Goal: Task Accomplishment & Management: Manage account settings

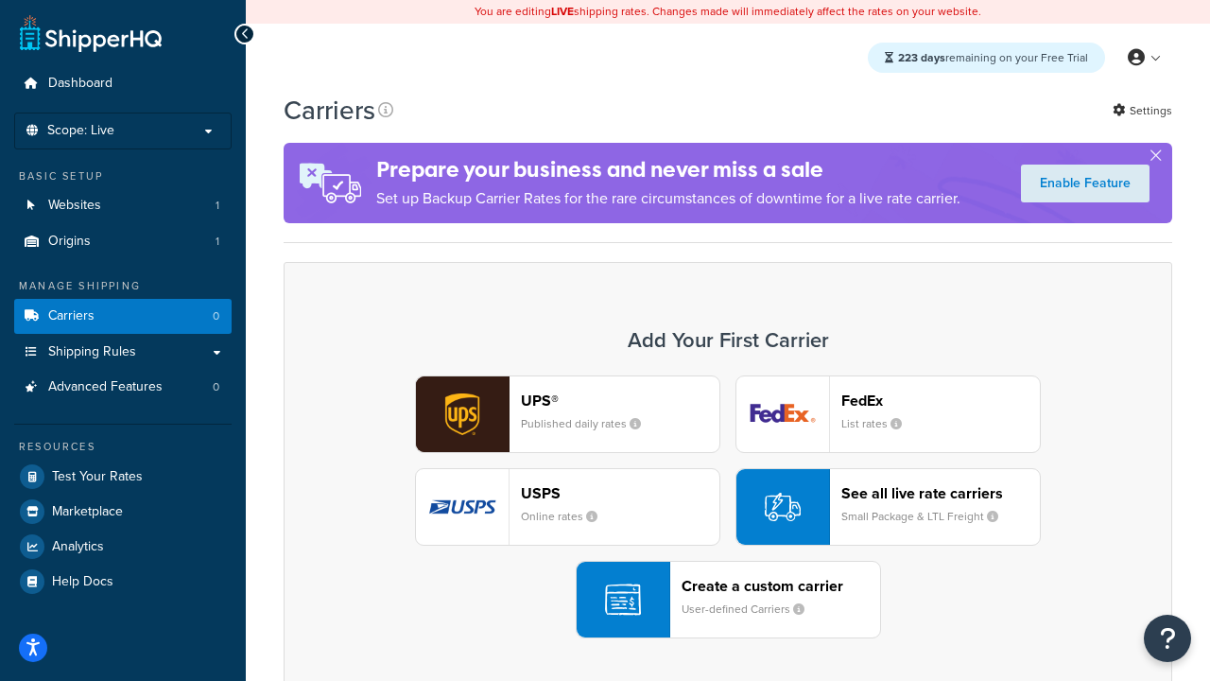
click at [728, 507] on div "UPS® Published daily rates FedEx List rates USPS Online rates See all live rate…" at bounding box center [727, 506] width 849 height 263
click at [941, 400] on header "FedEx" at bounding box center [940, 400] width 199 height 18
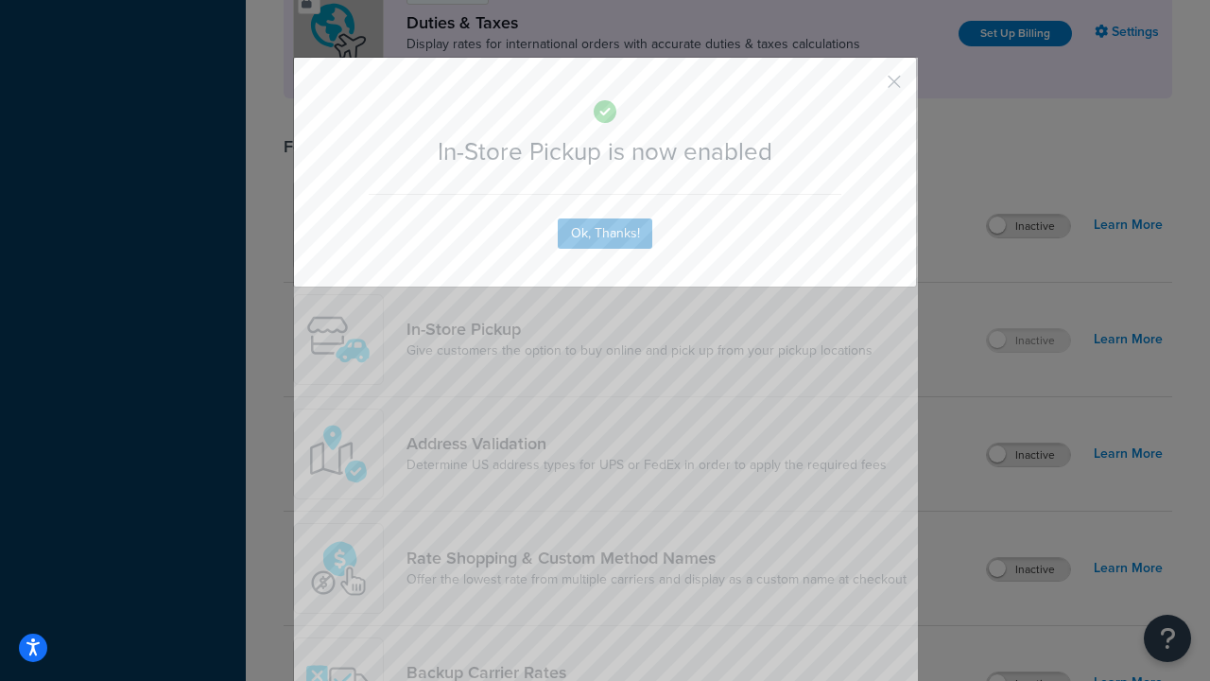
click at [866, 88] on button "button" at bounding box center [866, 88] width 5 height 5
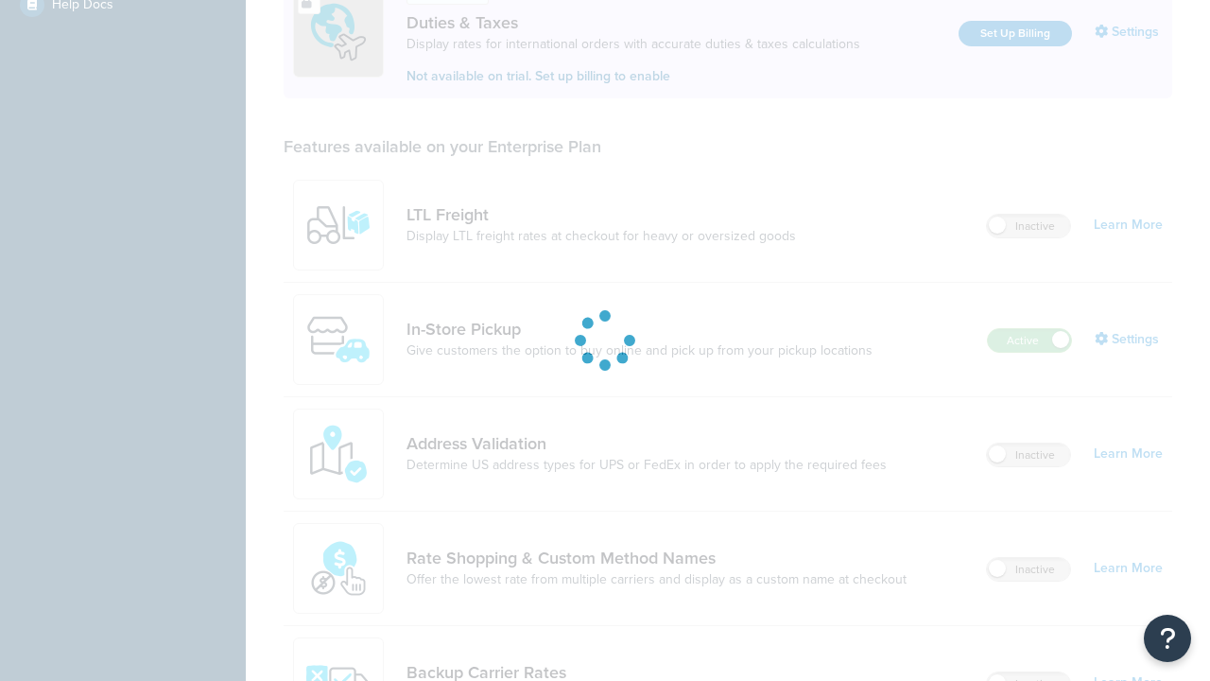
scroll to position [577, 0]
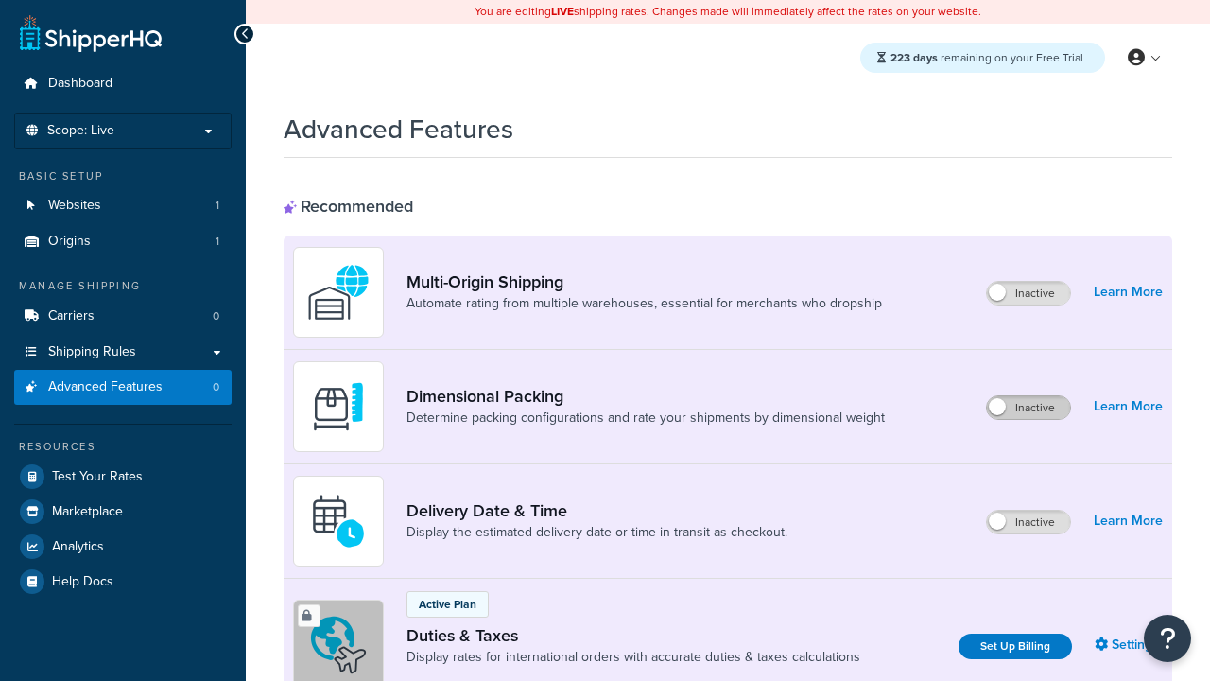
click at [1029, 407] on label "Inactive" at bounding box center [1028, 407] width 83 height 23
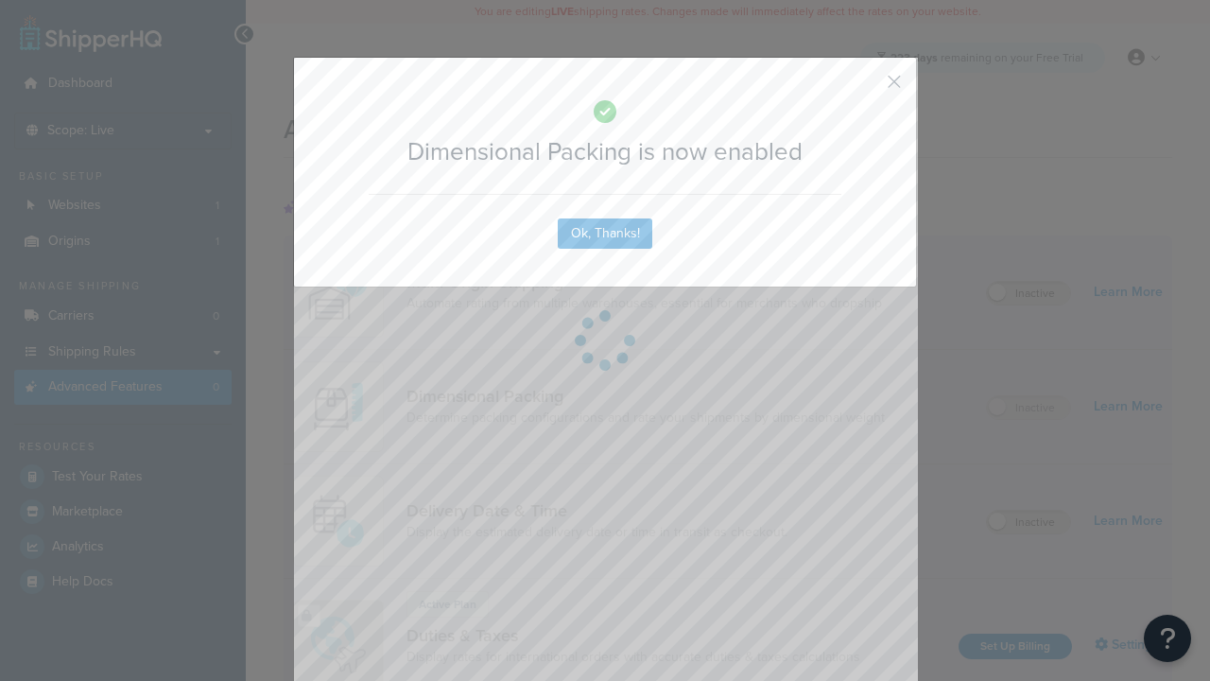
click at [866, 88] on button "button" at bounding box center [866, 88] width 5 height 5
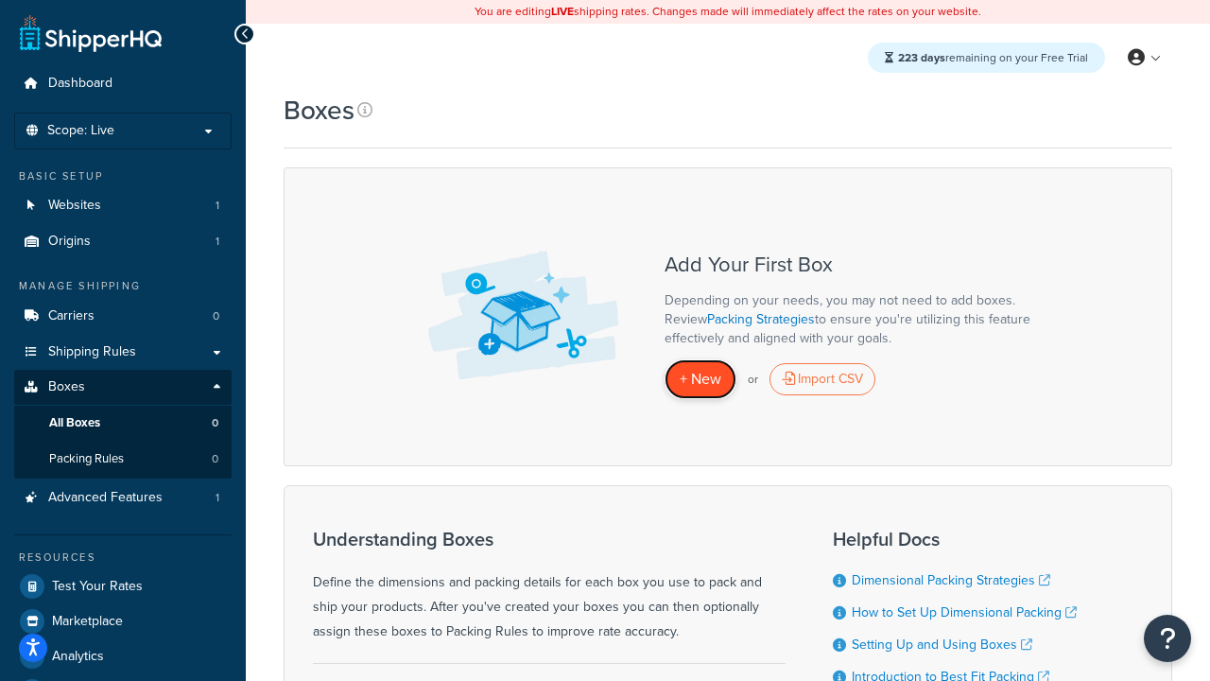
click at [700, 379] on span "+ New" at bounding box center [701, 379] width 42 height 22
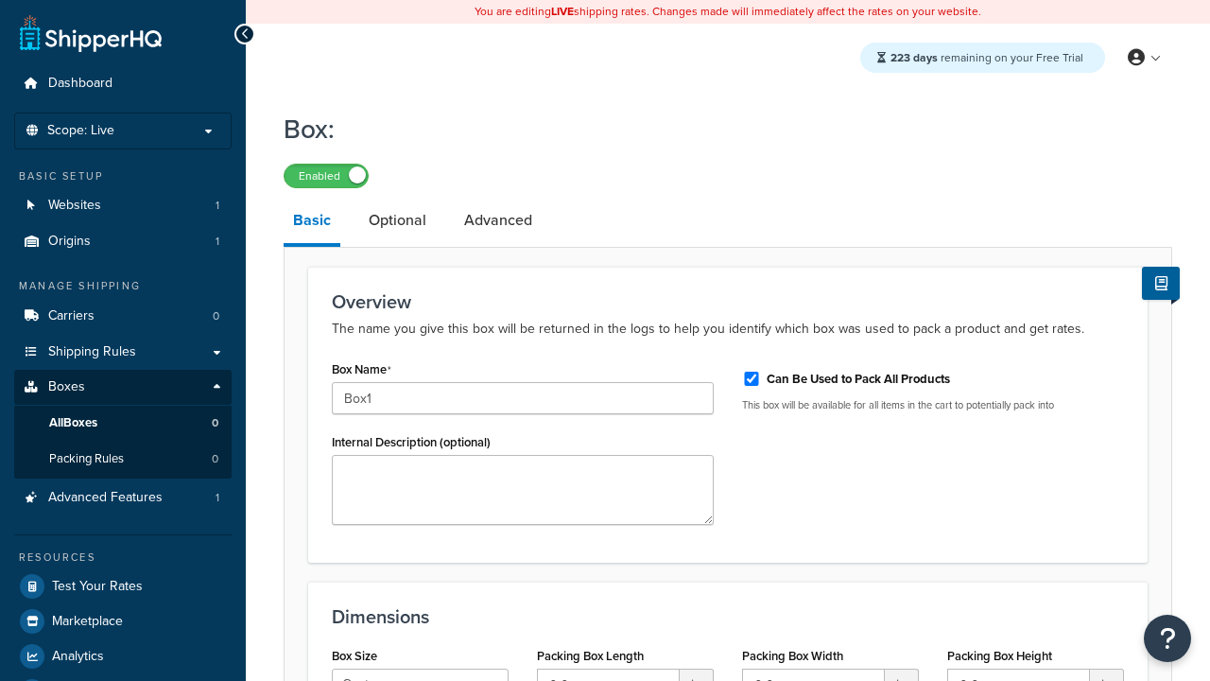
select select "usps_small"
type input "8.5"
type input "5"
type input "1.5"
type input "Box1"
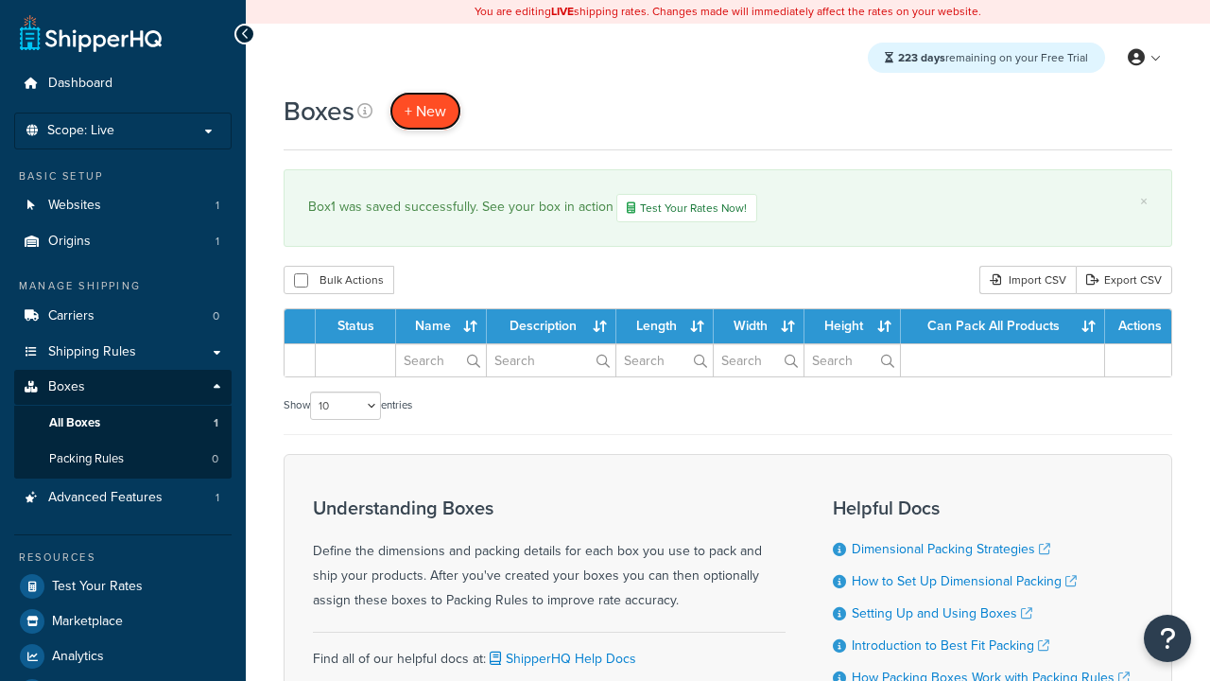
click at [424, 111] on span "+ New" at bounding box center [426, 111] width 42 height 22
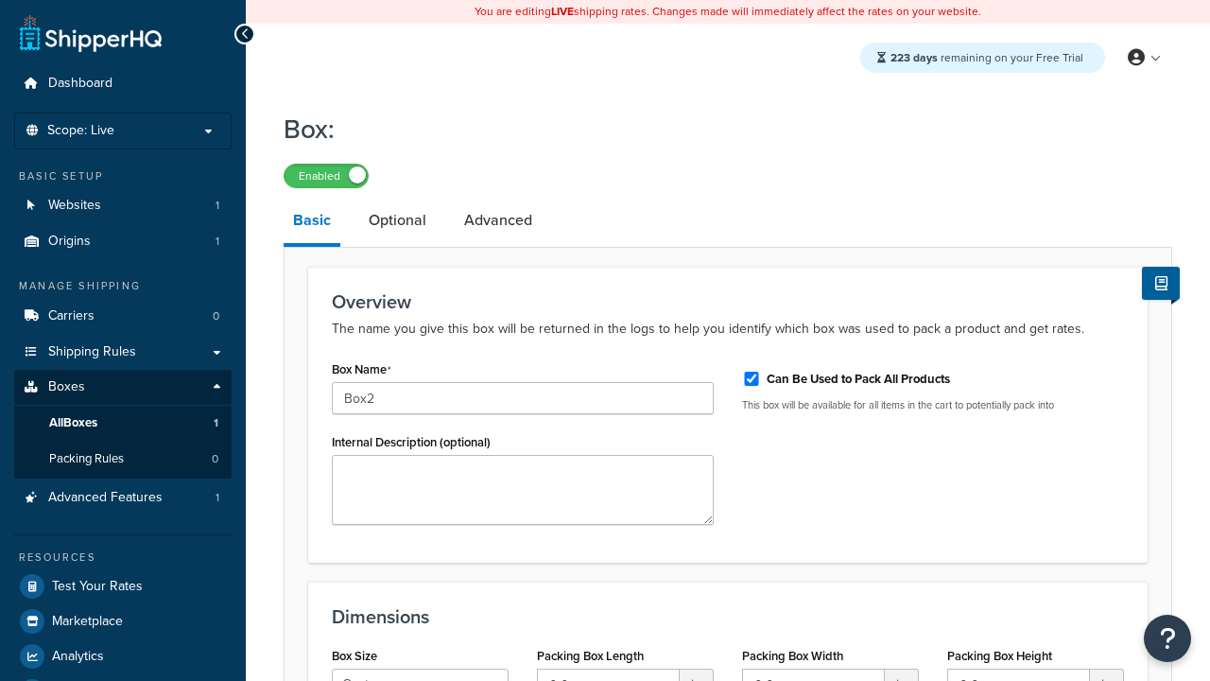
select select "usps_small"
type input "8.5"
type input "5"
type input "1.5"
type input "Box2"
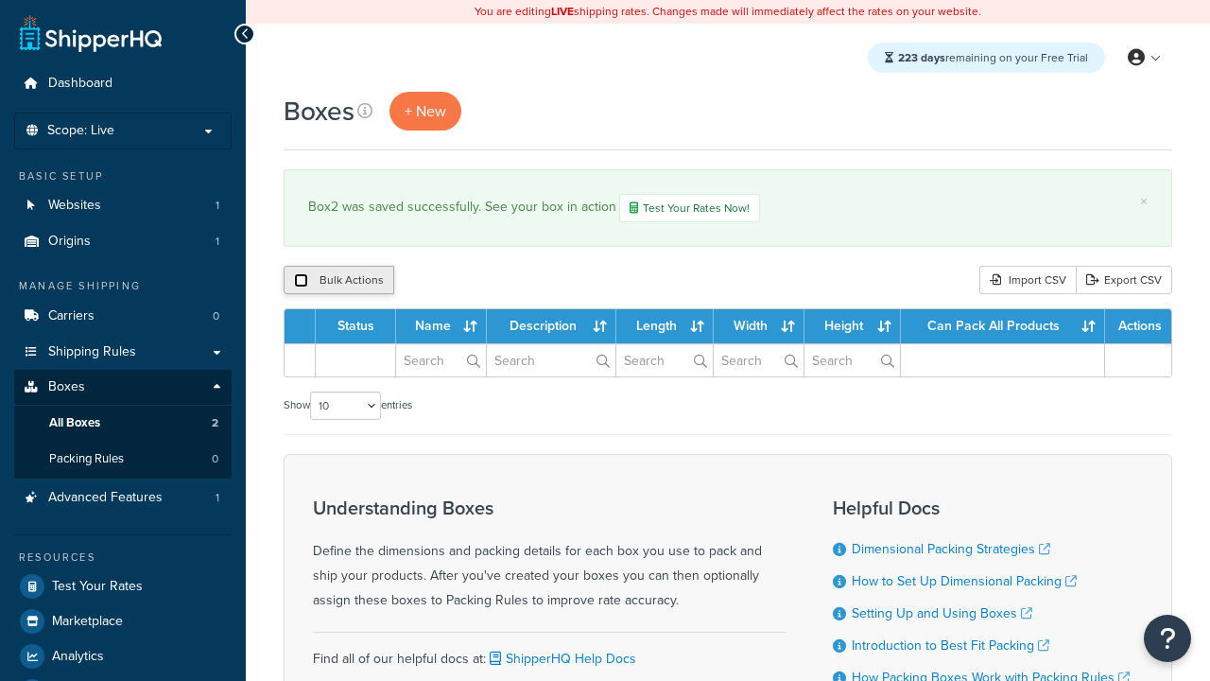
click at [301, 281] on input "checkbox" at bounding box center [301, 280] width 14 height 14
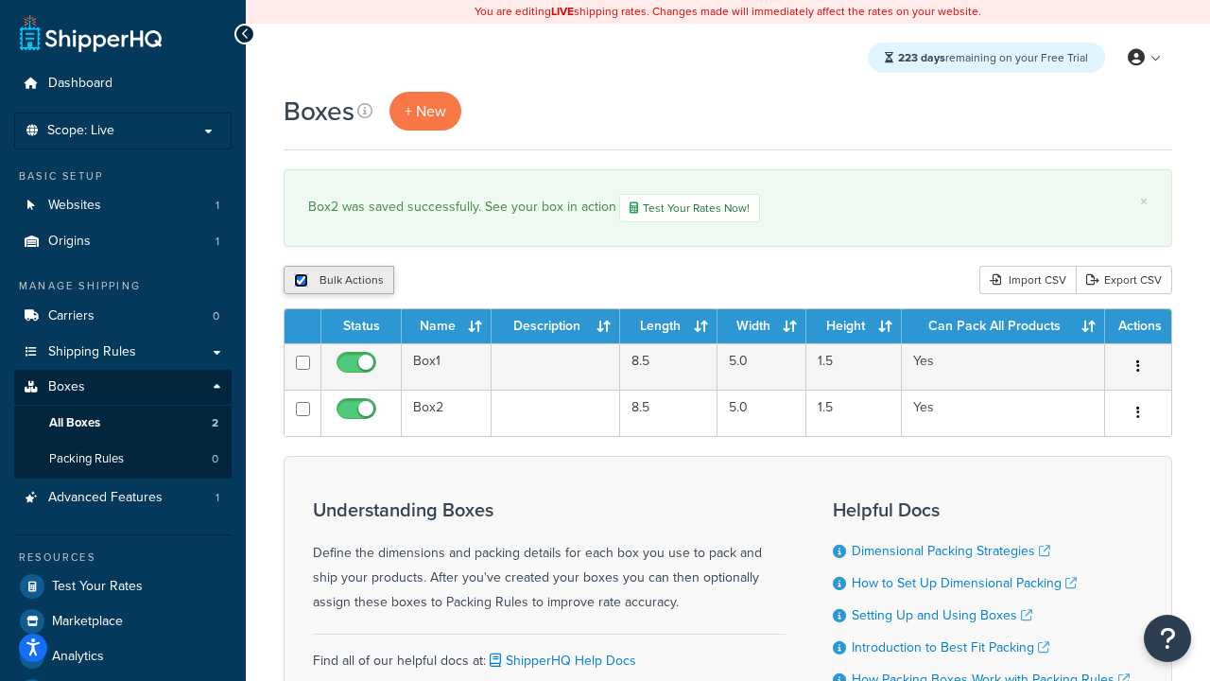
click at [301, 281] on input "checkbox" at bounding box center [301, 280] width 14 height 14
checkbox input "false"
click at [301, 281] on input "checkbox" at bounding box center [301, 280] width 14 height 14
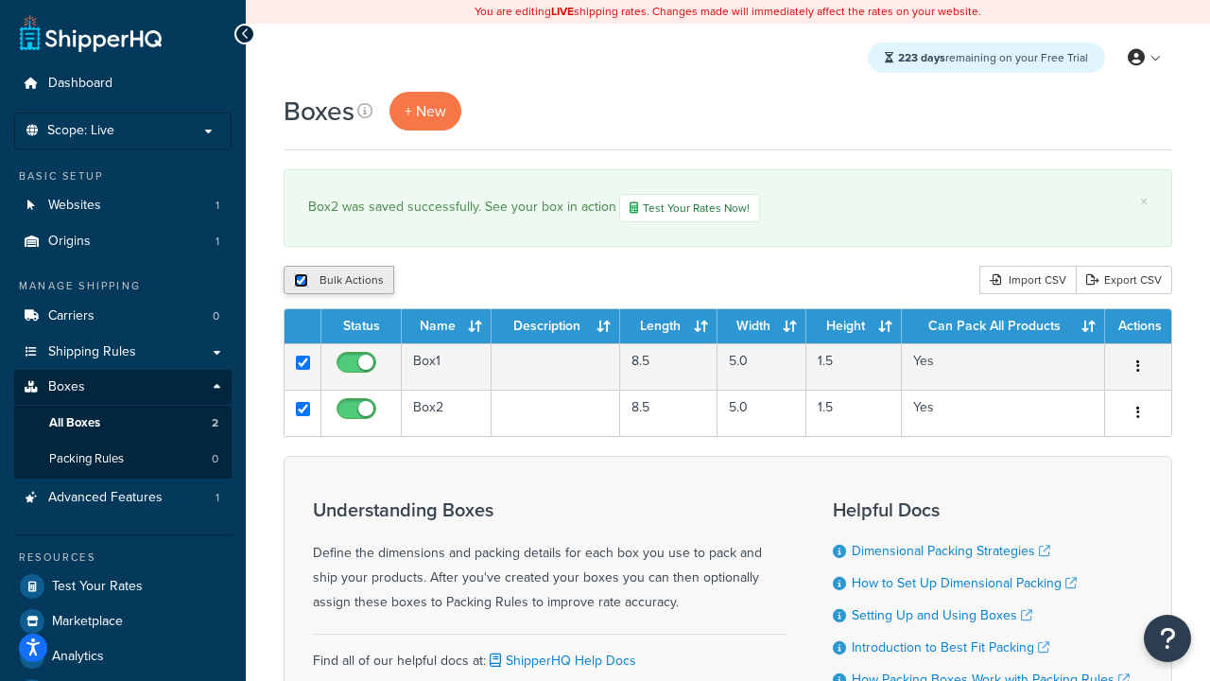
checkbox input "true"
click at [430, 281] on button "Duplicate" at bounding box center [432, 280] width 79 height 28
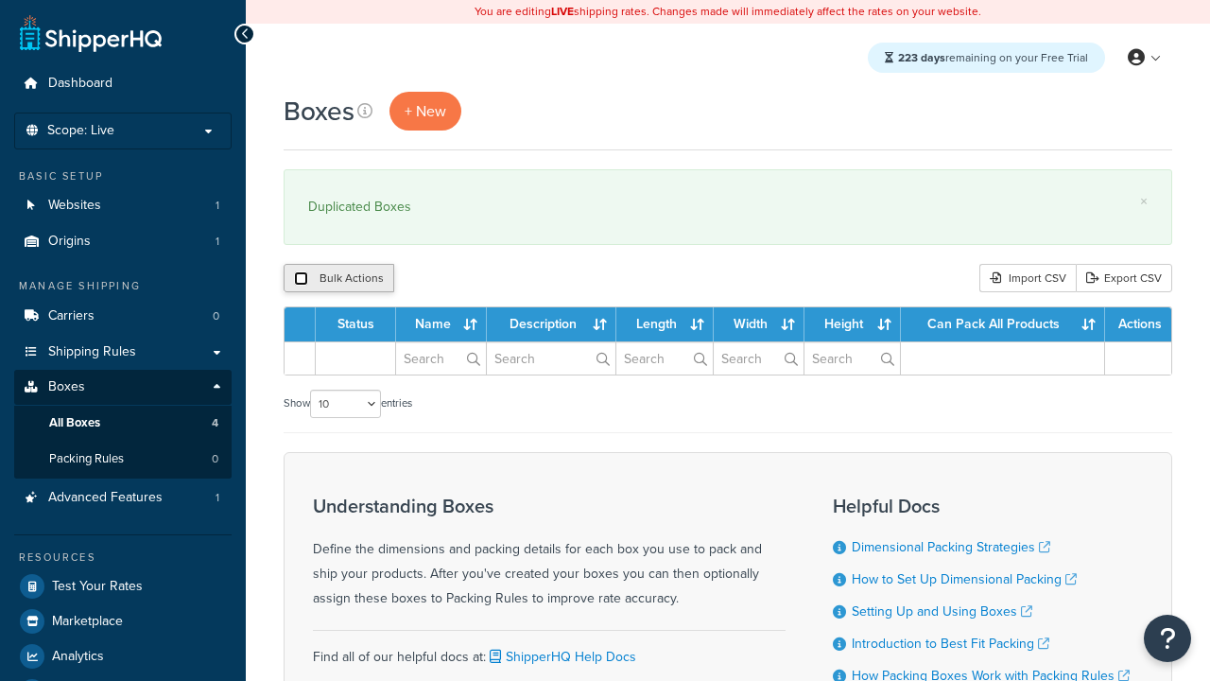
click at [301, 278] on input "checkbox" at bounding box center [301, 278] width 14 height 14
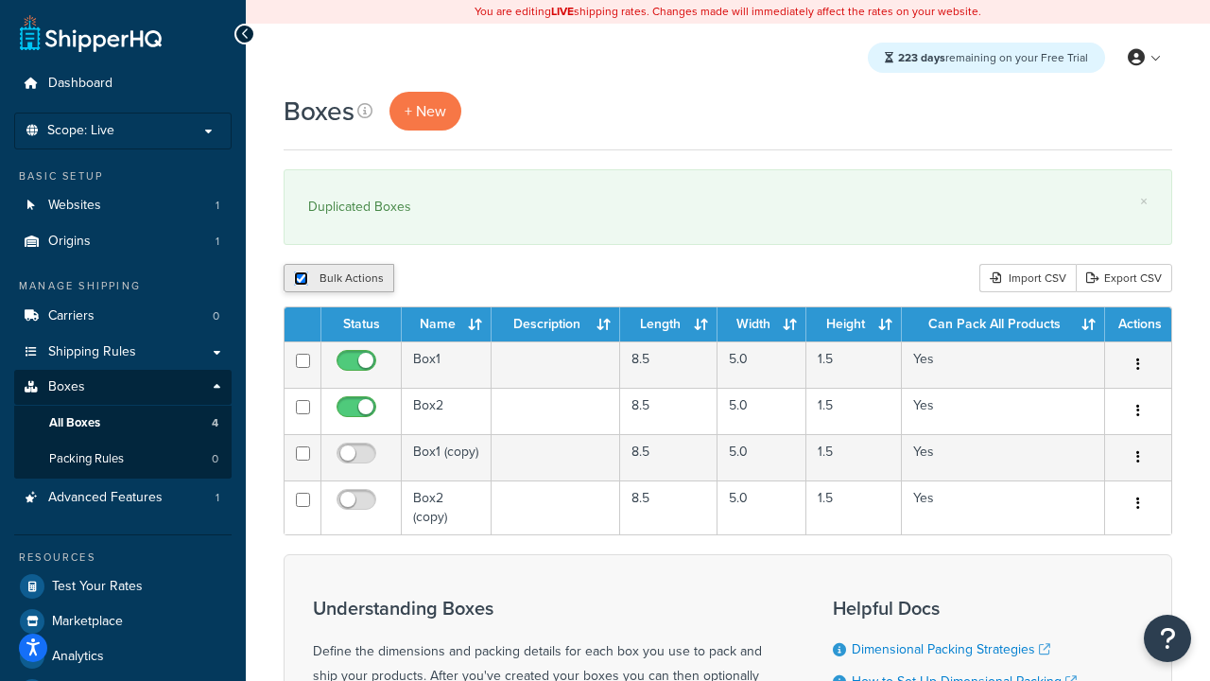
click at [301, 278] on input "checkbox" at bounding box center [301, 278] width 14 height 14
checkbox input "false"
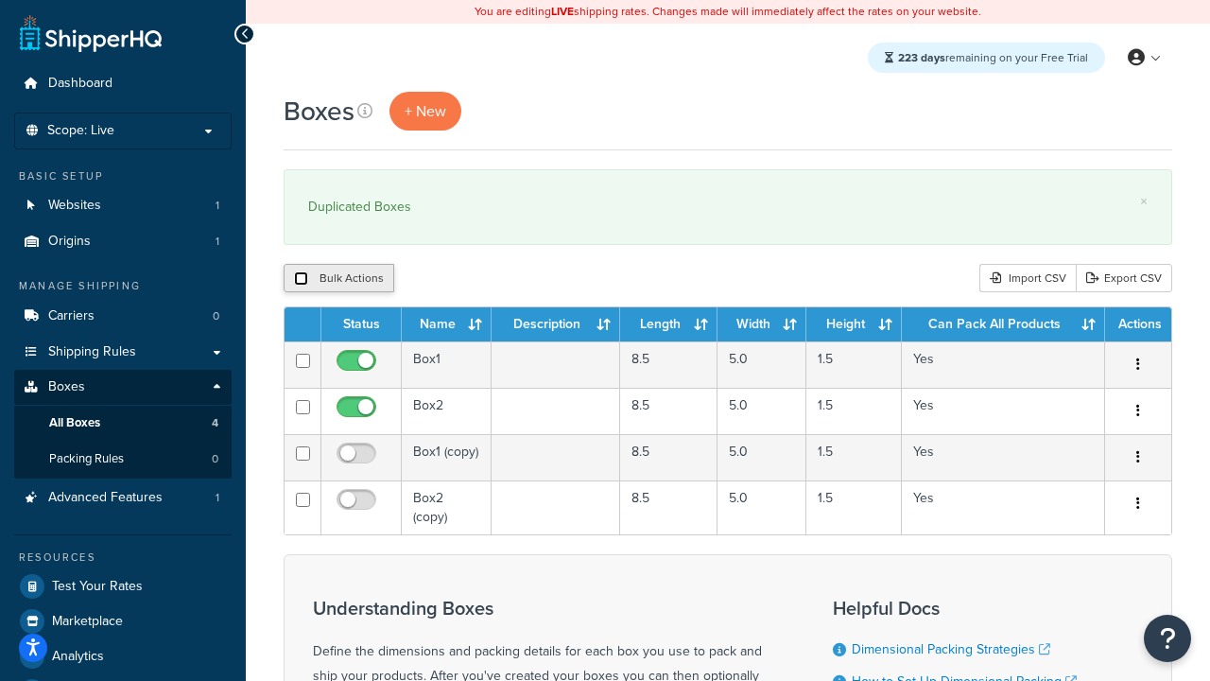
checkbox input "false"
click at [301, 278] on input "checkbox" at bounding box center [301, 278] width 14 height 14
checkbox input "true"
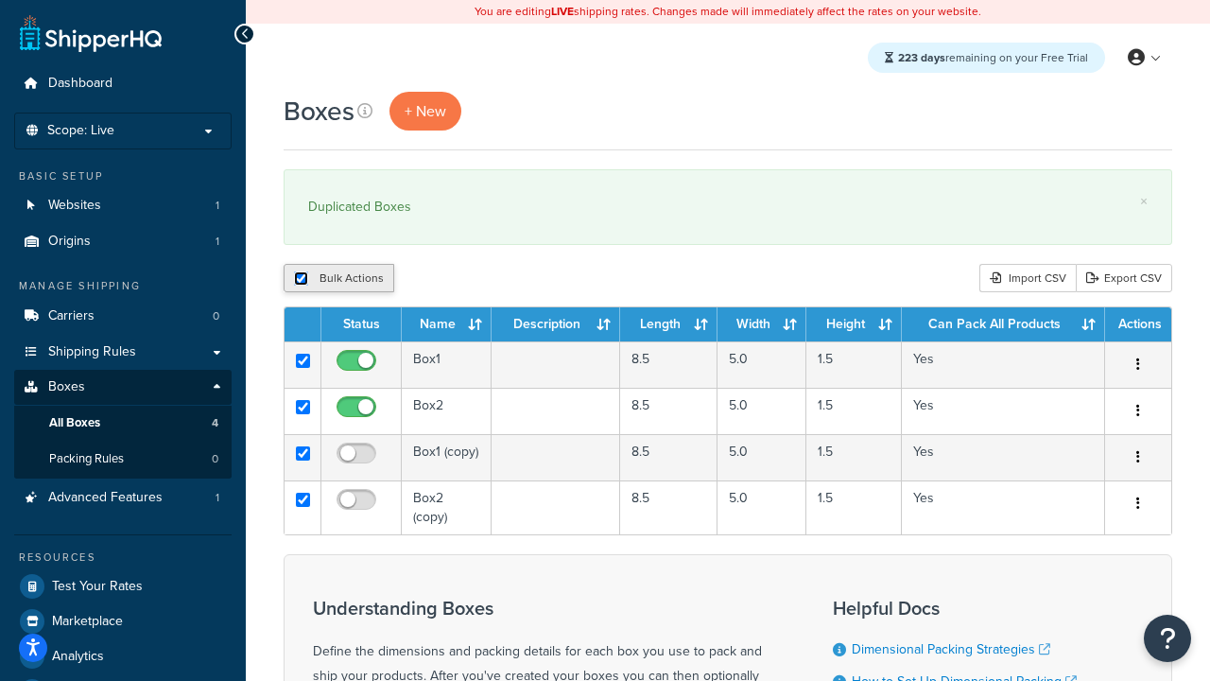
checkbox input "true"
click at [503, 278] on button "Delete" at bounding box center [504, 278] width 65 height 28
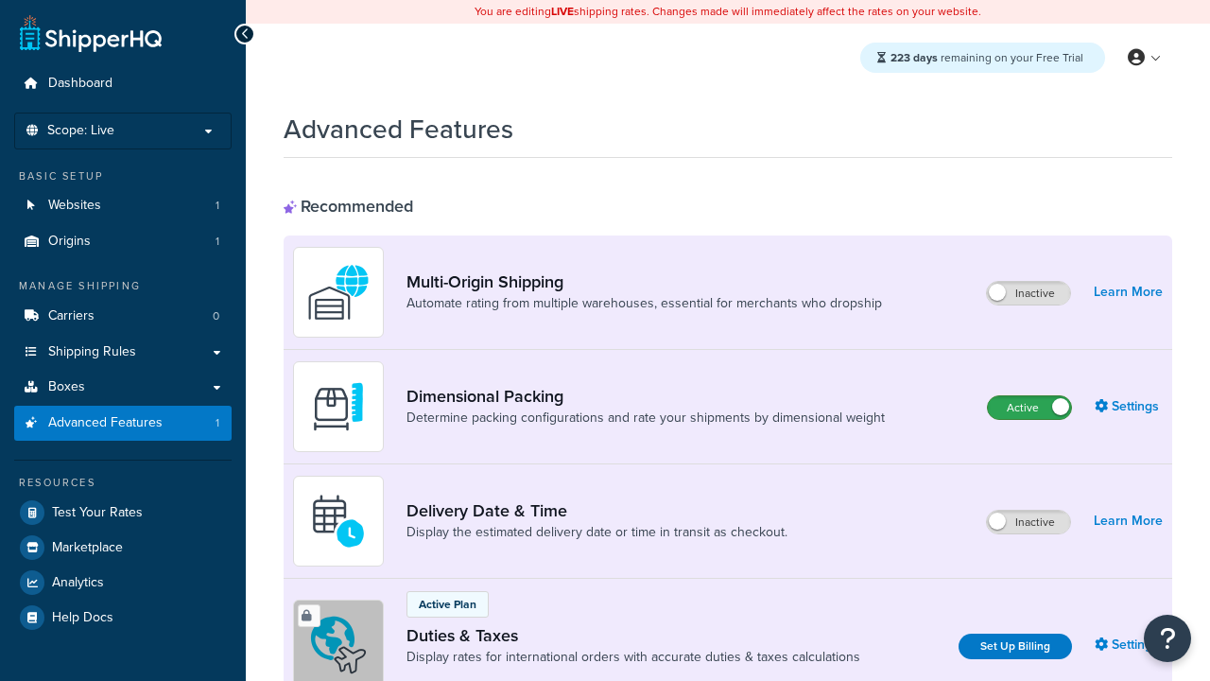
click at [1029, 407] on label "Active" at bounding box center [1029, 407] width 83 height 23
